Goal: Feedback & Contribution: Contribute content

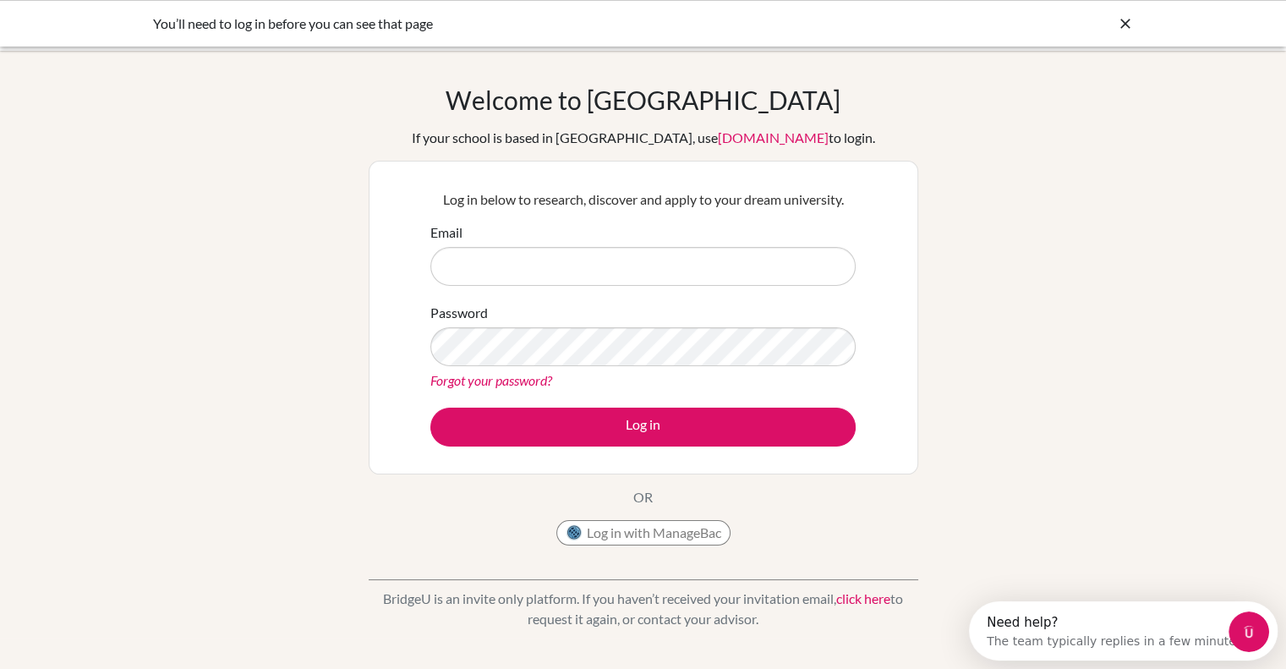
type input "v.thomas@bisvietnam.com"
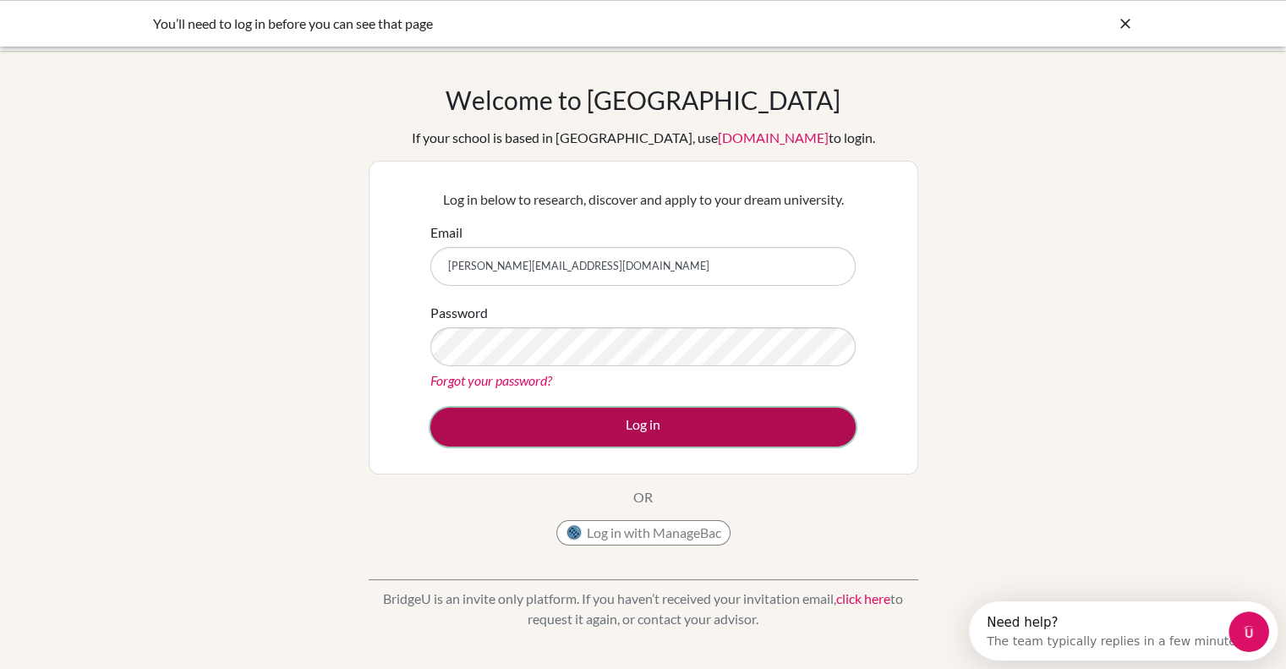
click at [734, 438] on button "Log in" at bounding box center [642, 426] width 425 height 39
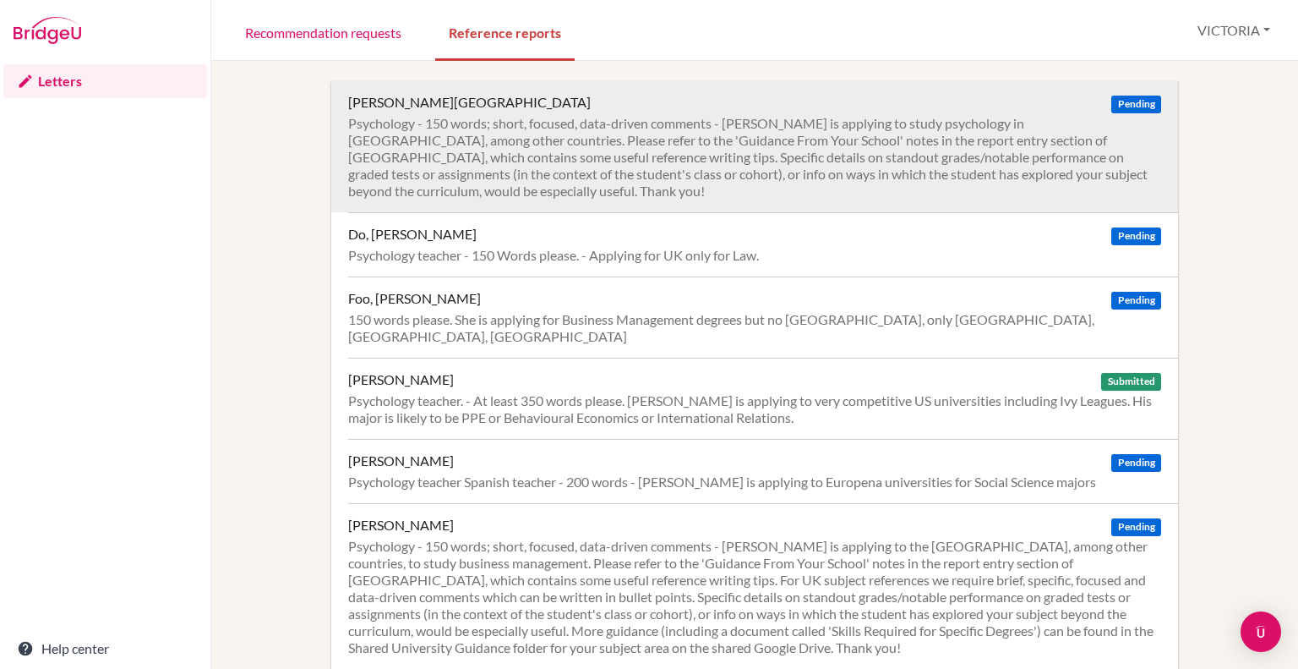
click at [936, 167] on div "Psychology - 150 words; short, focused, data-driven comments - [PERSON_NAME] is…" at bounding box center [754, 157] width 813 height 85
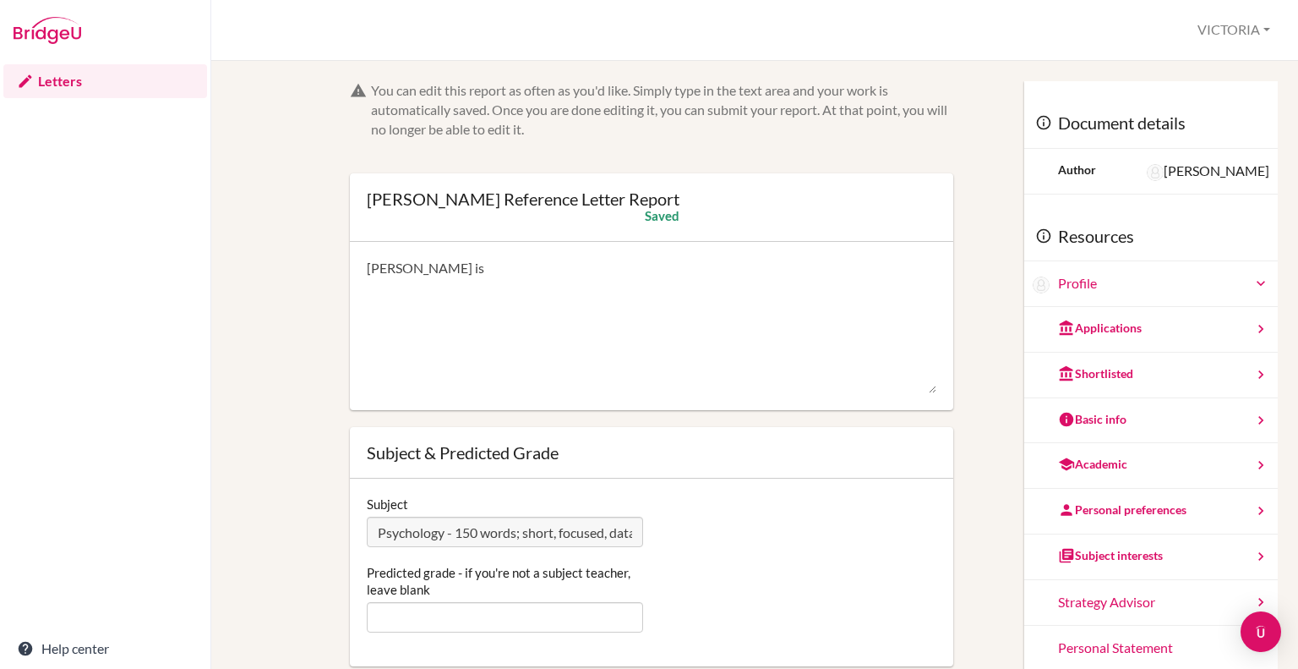
drag, startPoint x: 461, startPoint y: 270, endPoint x: 281, endPoint y: 275, distance: 180.1
type textarea "Phuong Anh is"
drag, startPoint x: 1284, startPoint y: 188, endPoint x: 1286, endPoint y: 167, distance: 21.2
click at [1286, 167] on div "You can edit this report as often as you'd like. Simply type in the text area a…" at bounding box center [754, 365] width 1087 height 608
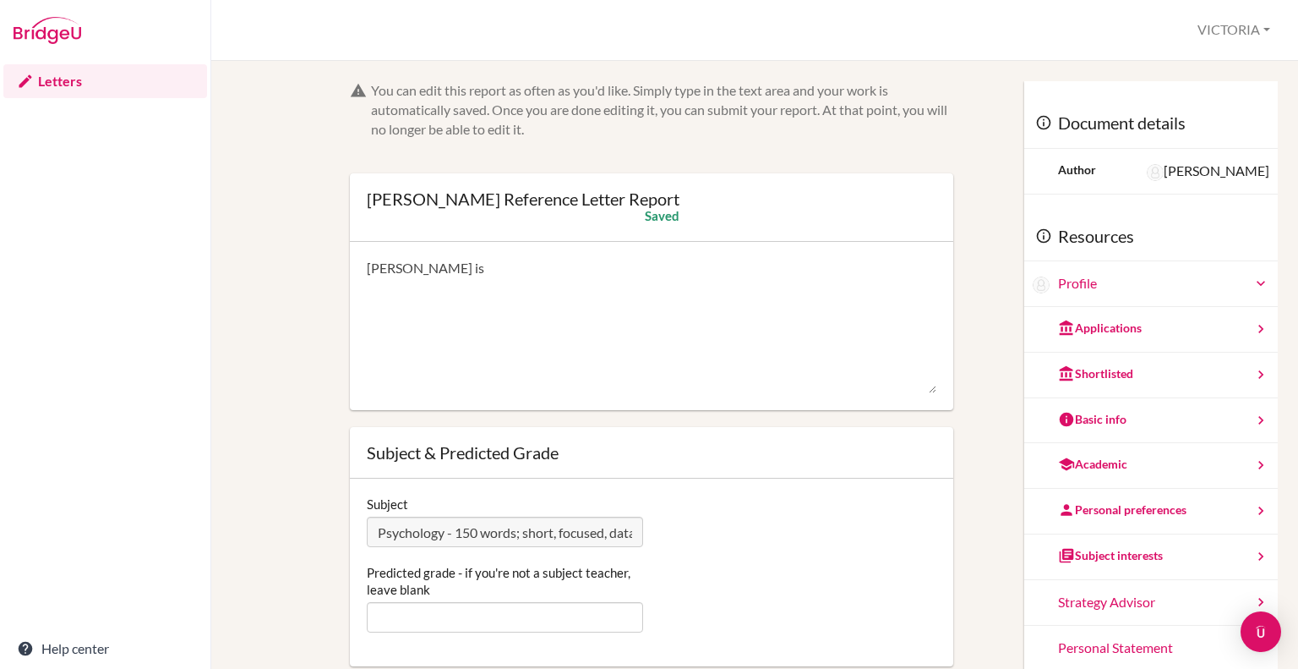
drag, startPoint x: 486, startPoint y: 263, endPoint x: 215, endPoint y: 256, distance: 271.4
click at [215, 256] on div "You can edit this report as often as you'd like. Simply type in the text area a…" at bounding box center [754, 365] width 1087 height 608
paste textarea "Phuong Anh is a dedicated student, and she has made consistent progress within …"
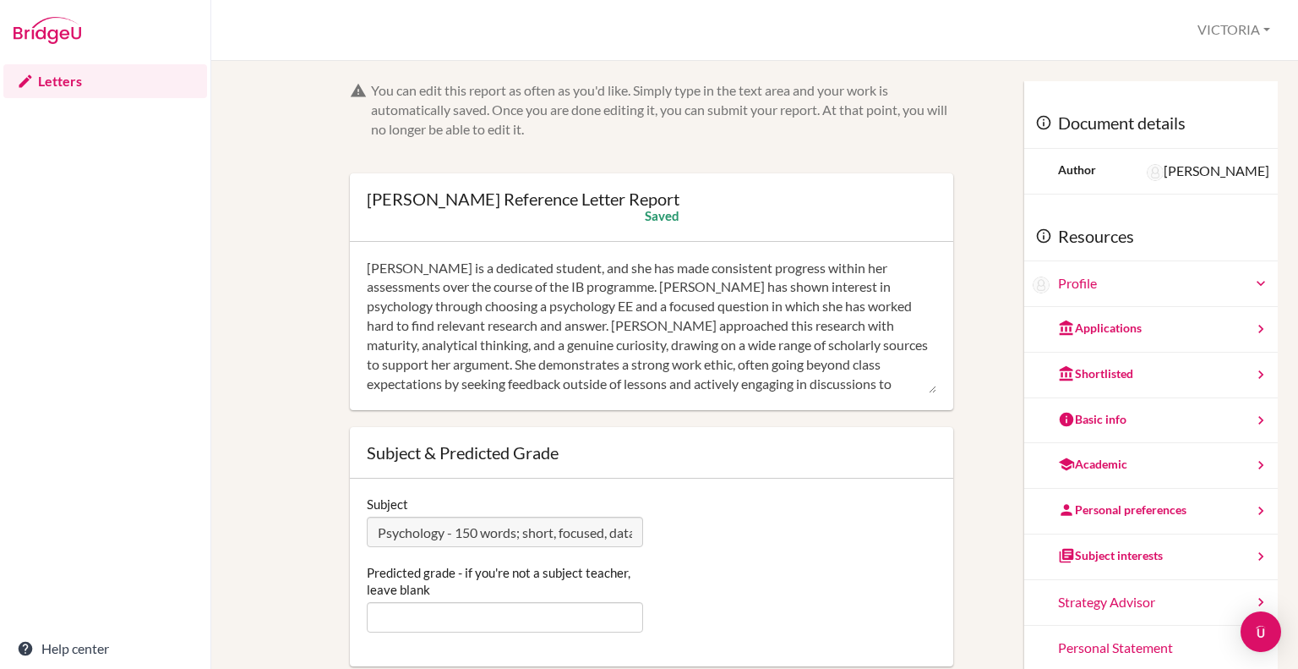
scroll to position [37, 0]
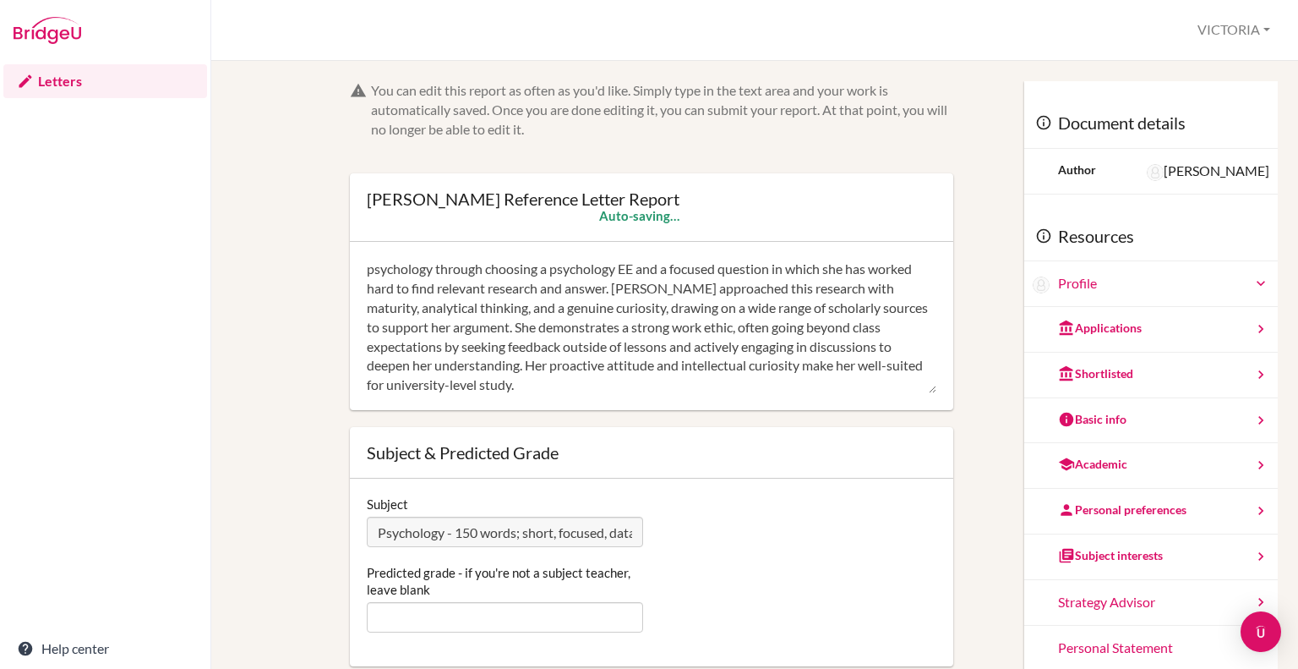
type textarea "Phuong Anh is a dedicated student, and she has made consistent progress within …"
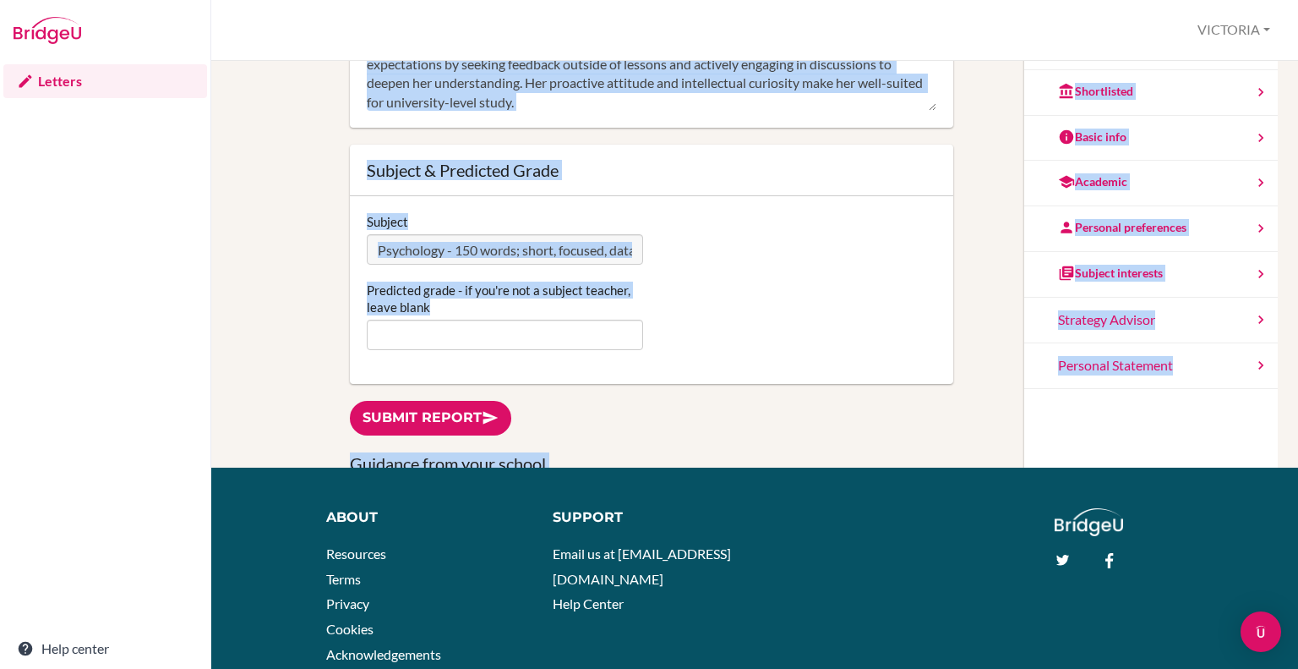
drag, startPoint x: 1297, startPoint y: 268, endPoint x: 1295, endPoint y: 446, distance: 178.4
click at [1295, 446] on div "You can edit this report as often as you'd like. Simply type in the text area a…" at bounding box center [754, 365] width 1087 height 608
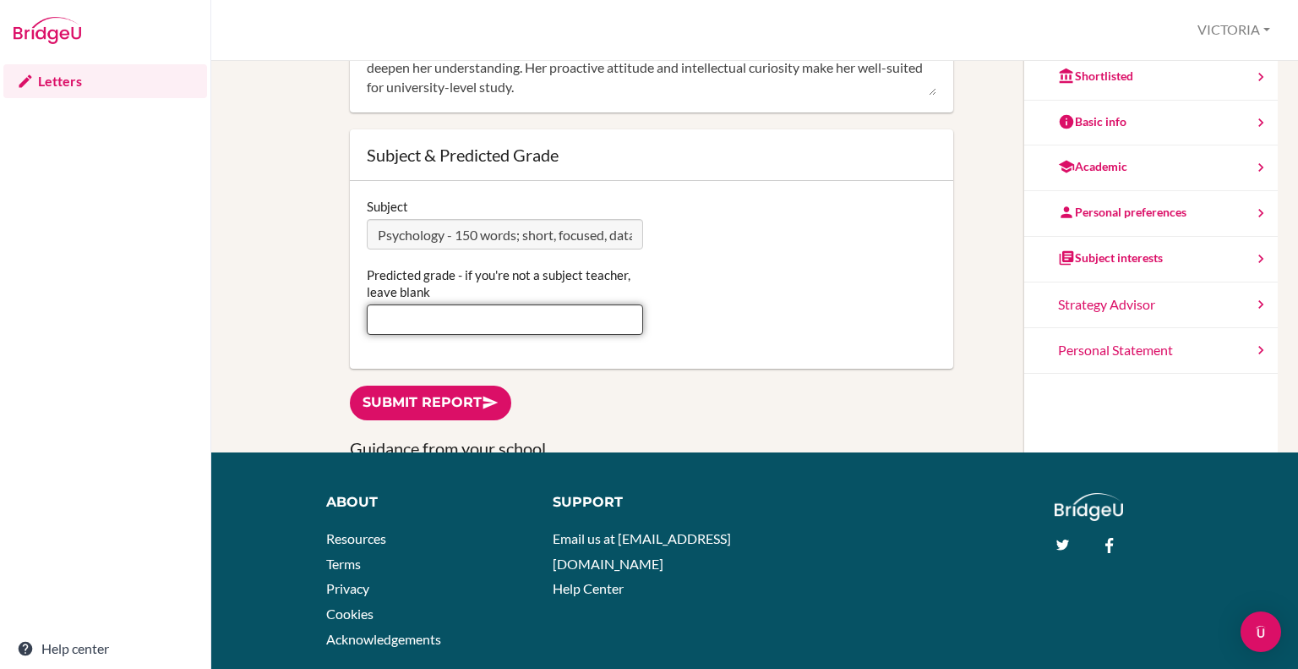
click at [450, 324] on input "Predicted grade - if you're not a subject teacher, leave blank" at bounding box center [505, 319] width 276 height 30
type input "6"
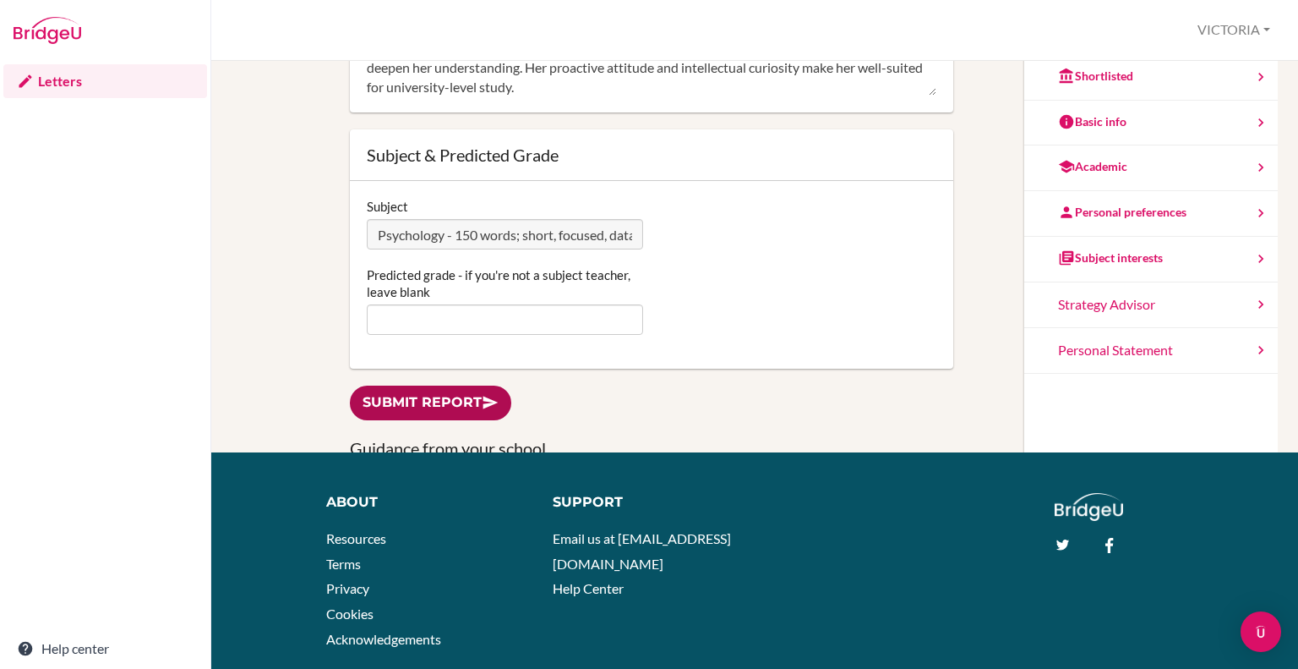
click at [447, 408] on link "Submit report" at bounding box center [430, 402] width 161 height 35
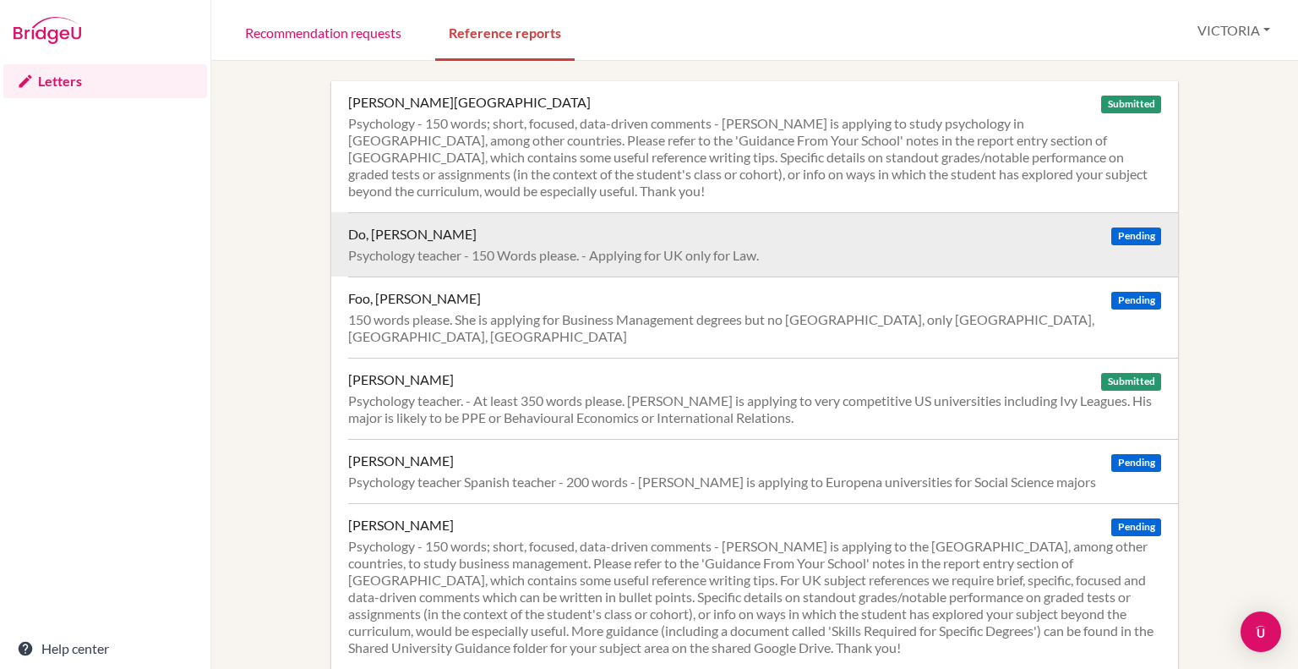
click at [514, 243] on div "Do, Minh Thu Pending Psychology teacher - 150 Words please. - Applying for UK o…" at bounding box center [763, 244] width 830 height 64
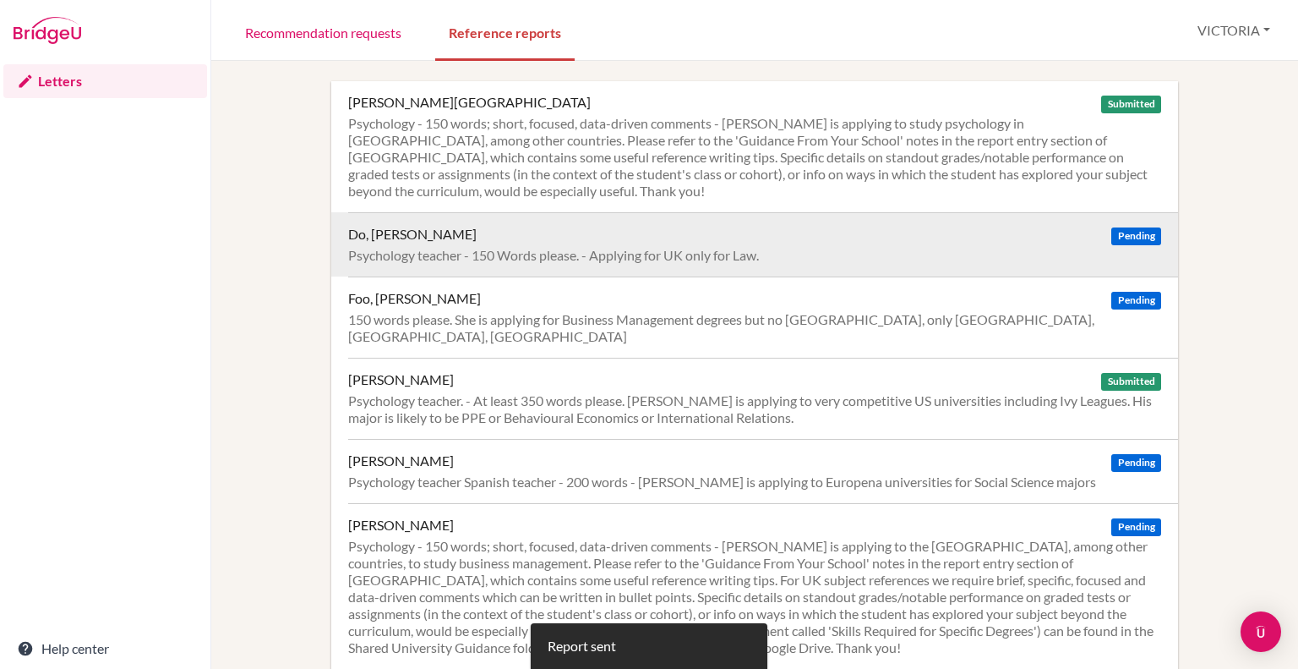
click at [719, 255] on div "Psychology teacher - 150 Words please. - Applying for UK only for Law." at bounding box center [754, 255] width 813 height 17
